Goal: Task Accomplishment & Management: Manage account settings

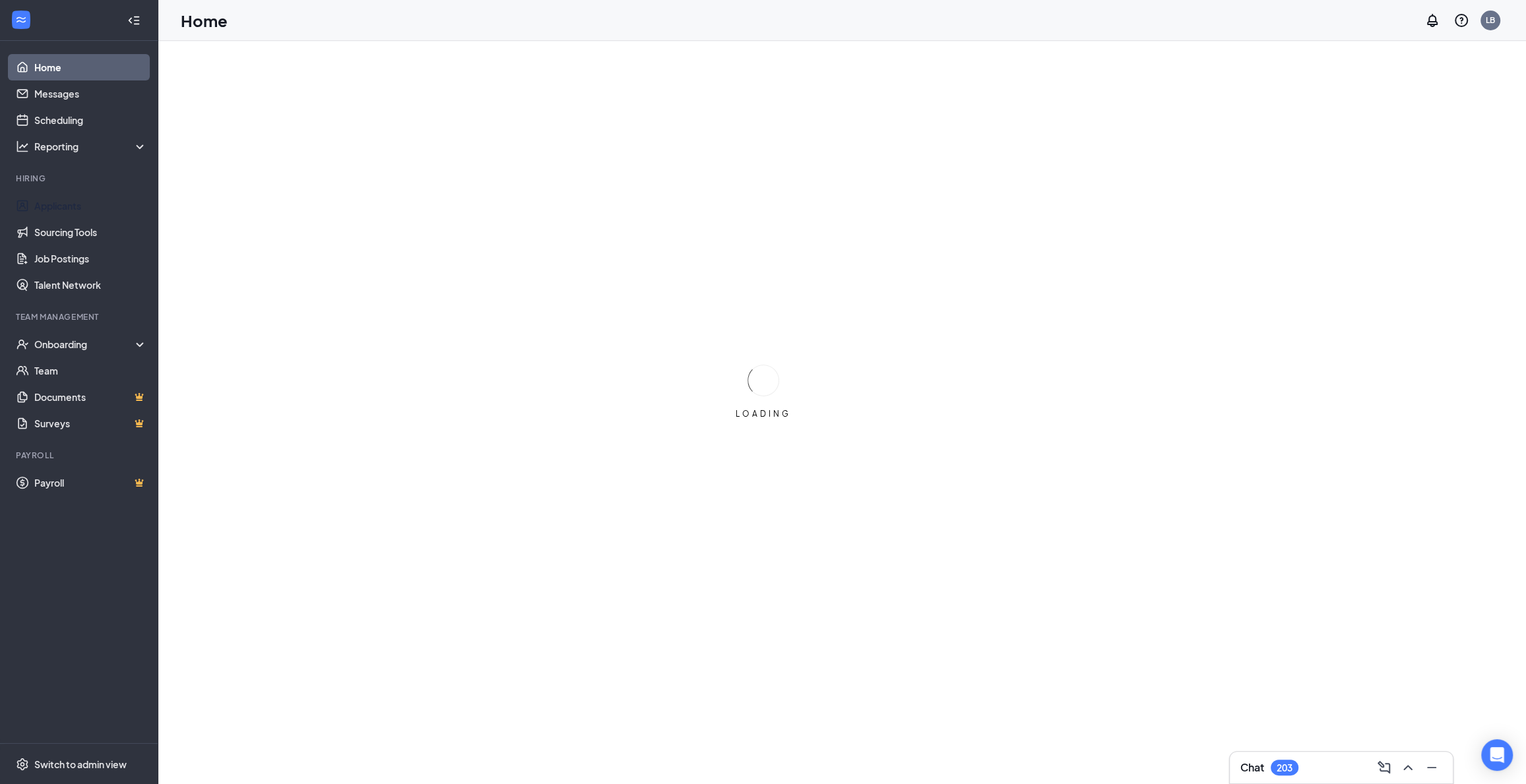
click at [63, 205] on link "Applicants" at bounding box center [91, 205] width 113 height 26
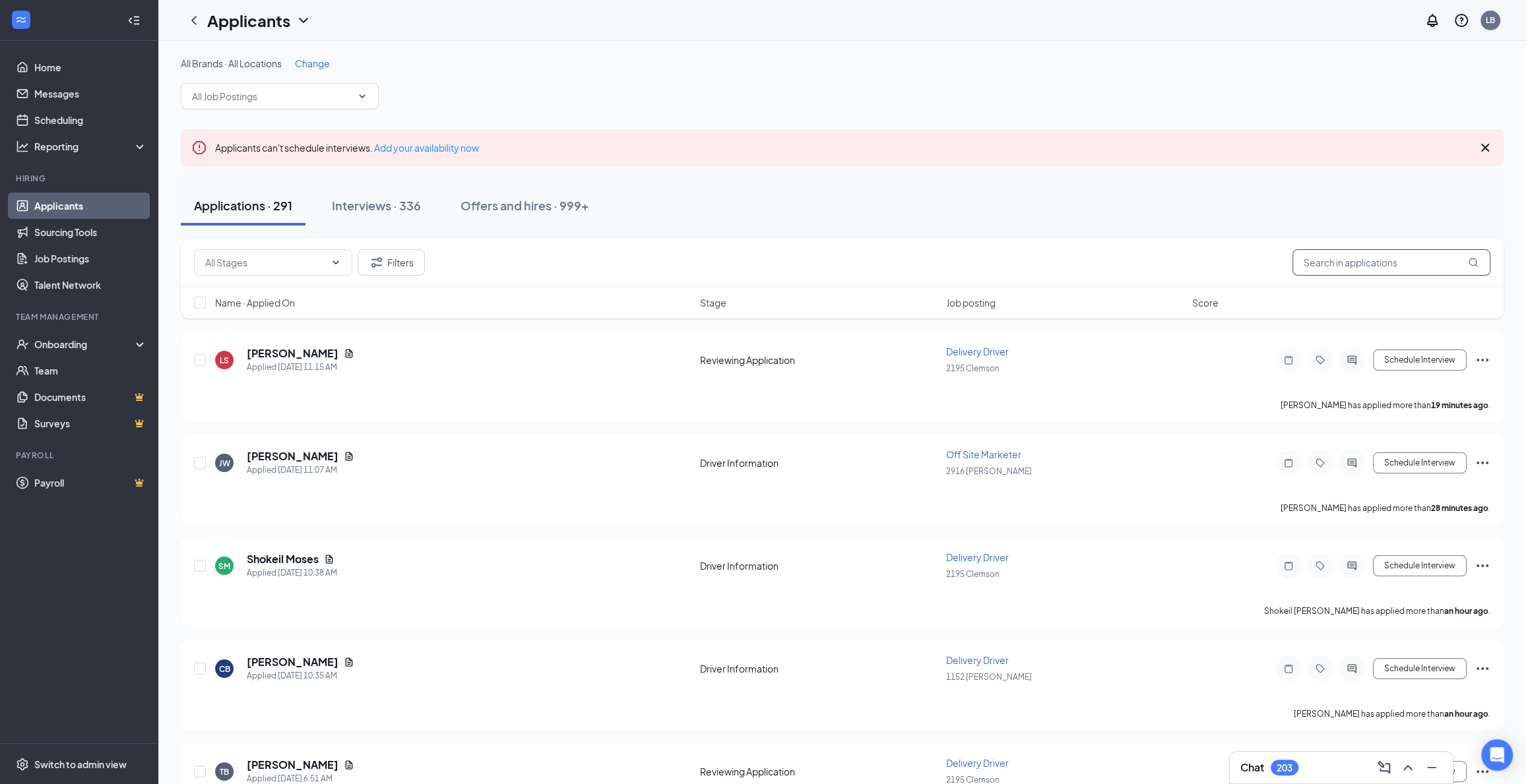
click at [1321, 258] on input "text" at bounding box center [1391, 262] width 198 height 26
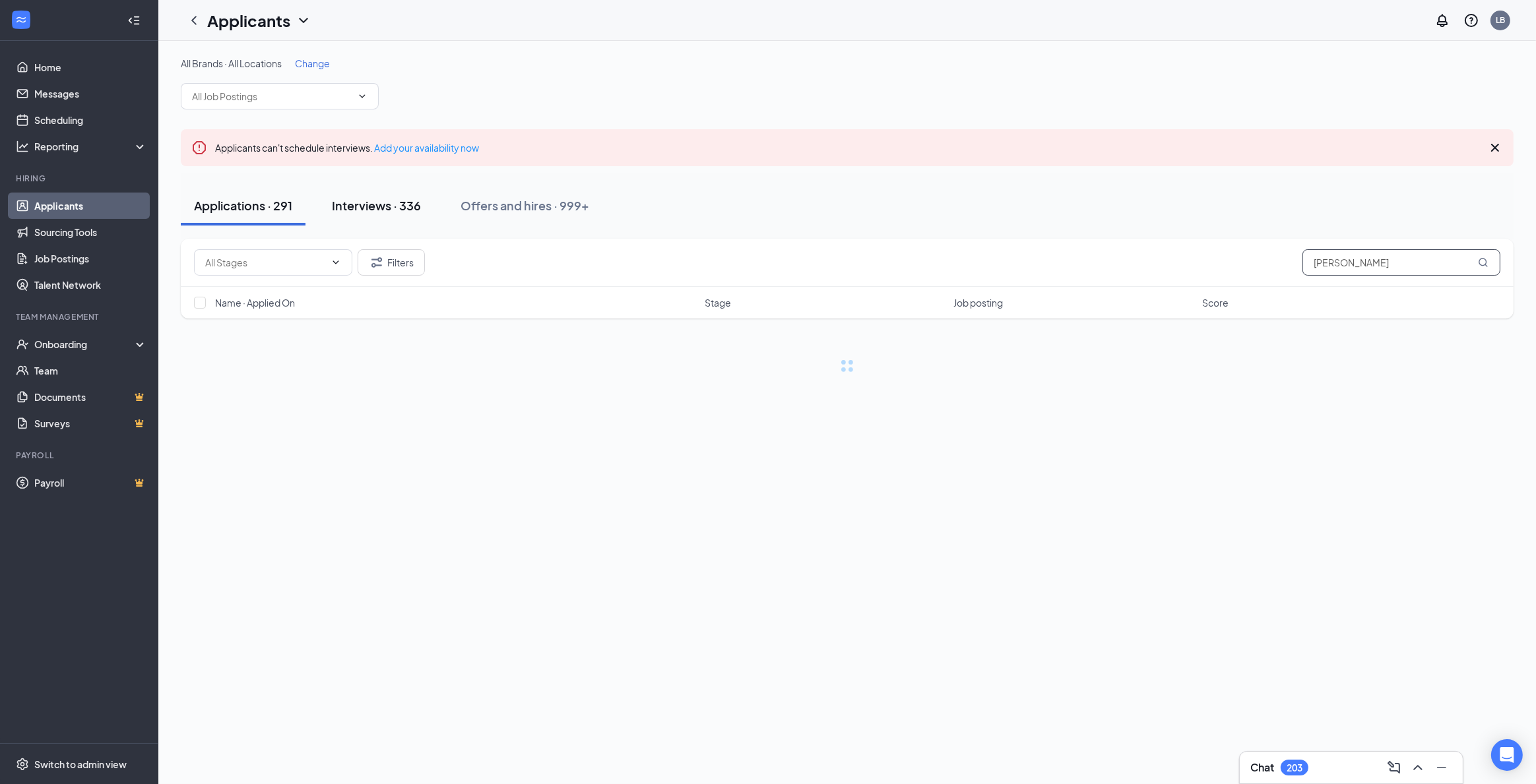
type input "[PERSON_NAME]"
click at [359, 209] on div "Interviews · 336" at bounding box center [376, 205] width 89 height 17
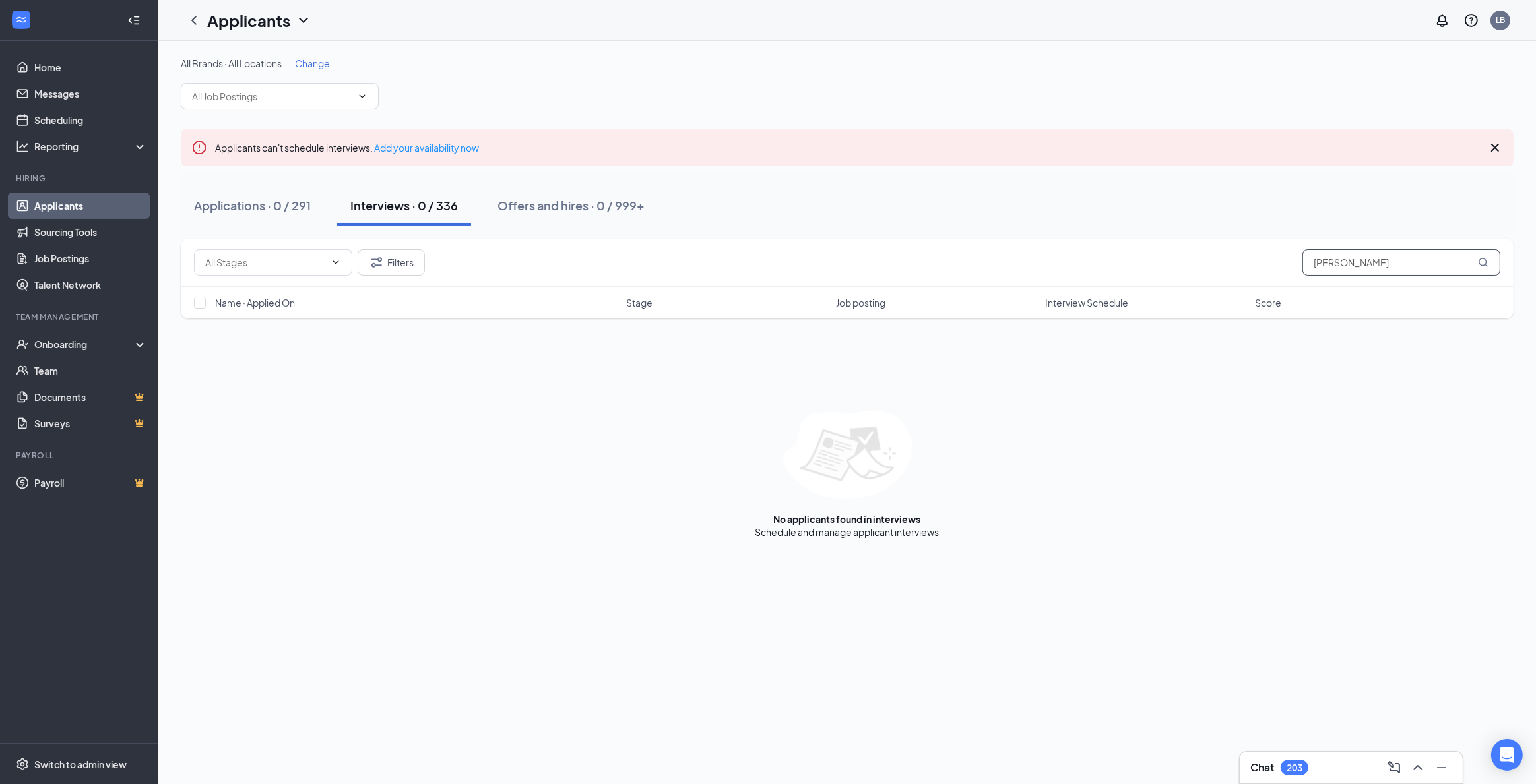
drag, startPoint x: 1441, startPoint y: 271, endPoint x: 1152, endPoint y: 250, distance: 289.8
click at [1152, 250] on div "Filters [PERSON_NAME]" at bounding box center [847, 262] width 1306 height 26
type input "505360"
click at [302, 199] on div "Applications · 3 / 291" at bounding box center [252, 205] width 116 height 17
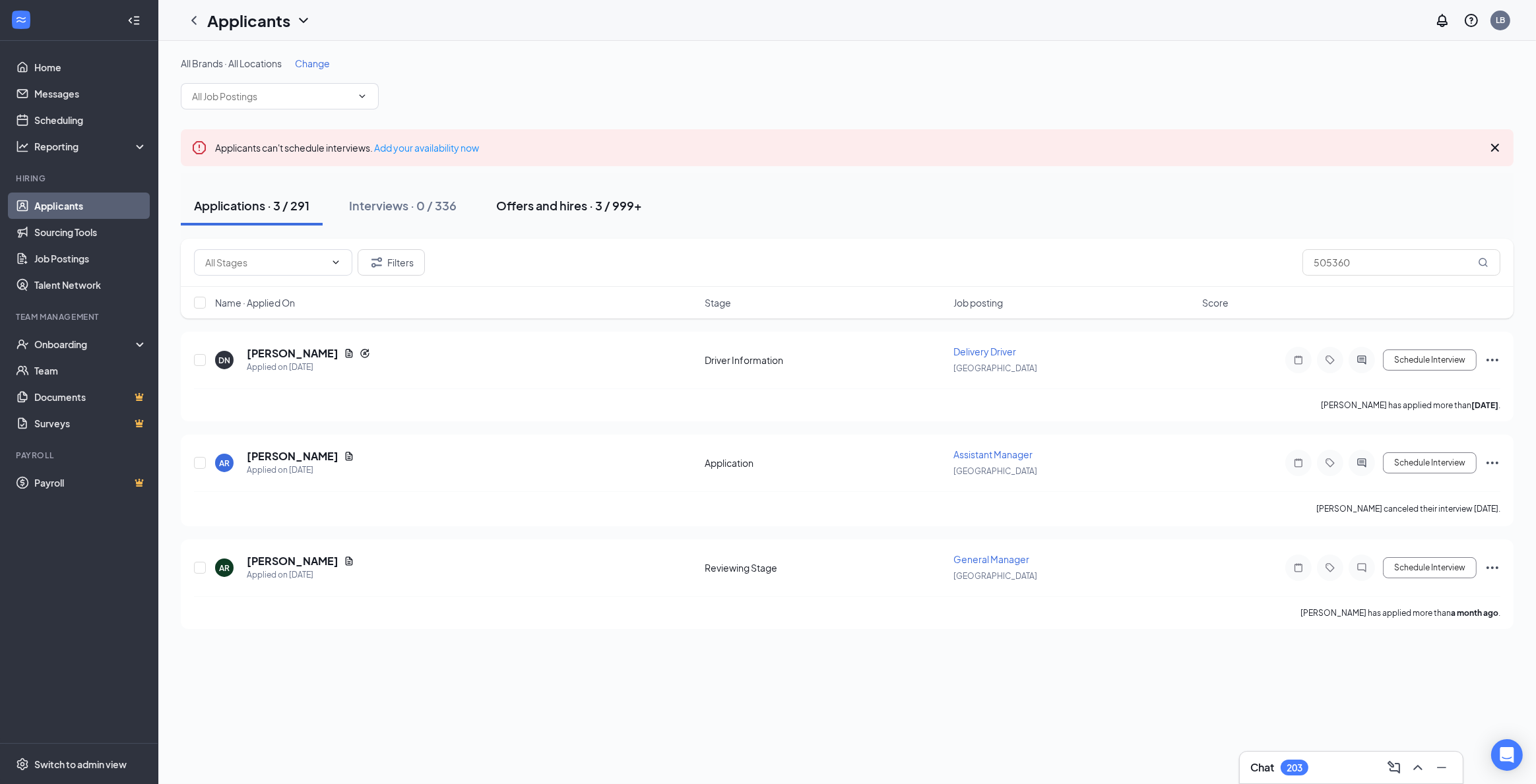
click at [560, 203] on div "Offers and hires · 3 / 999+" at bounding box center [569, 205] width 146 height 17
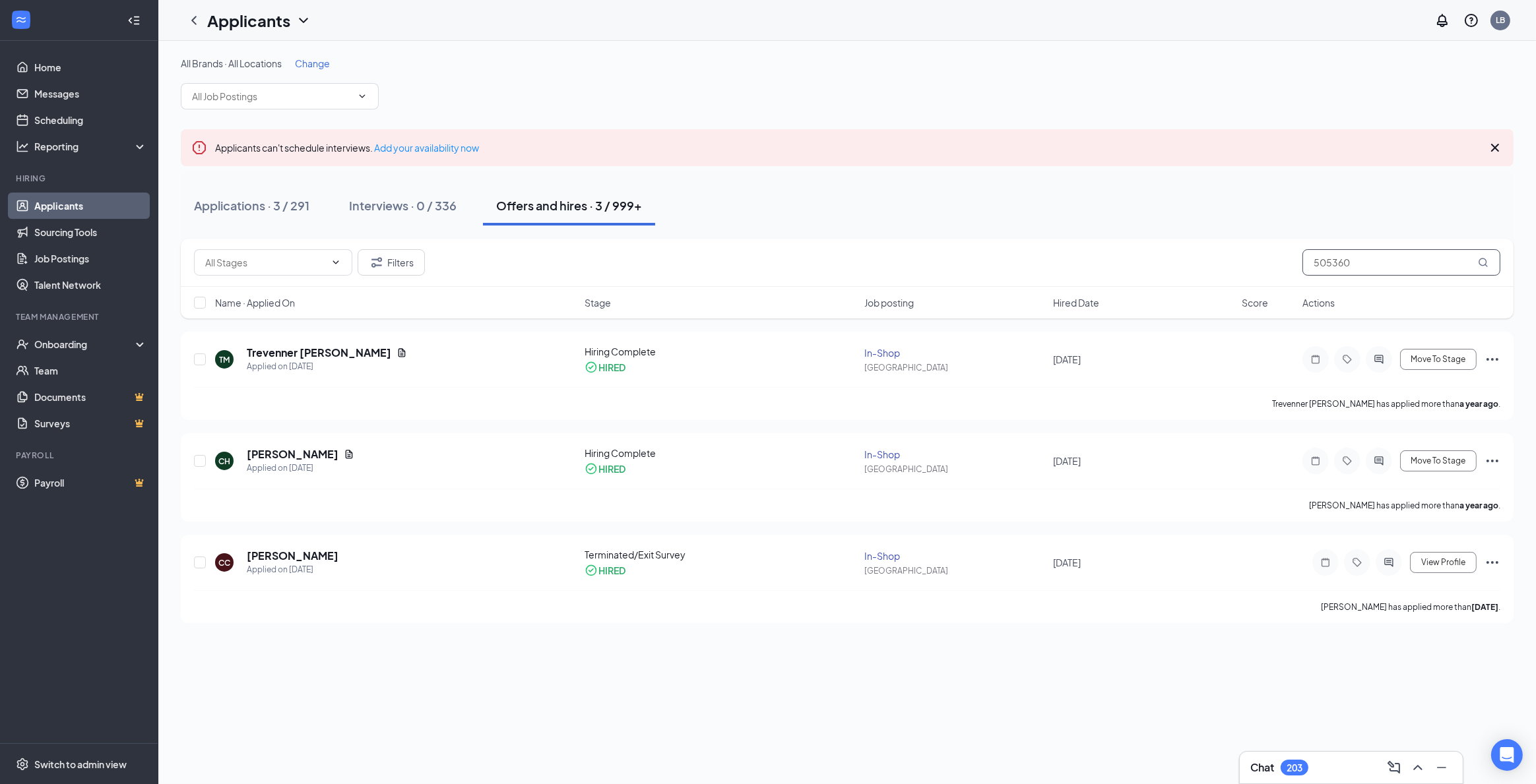
drag, startPoint x: 1362, startPoint y: 255, endPoint x: 851, endPoint y: 170, distance: 518.0
click at [864, 173] on div "All Brands · All Locations Change Applicants can't schedule interviews. Add you…" at bounding box center [847, 340] width 1333 height 567
